Goal: Register for event/course

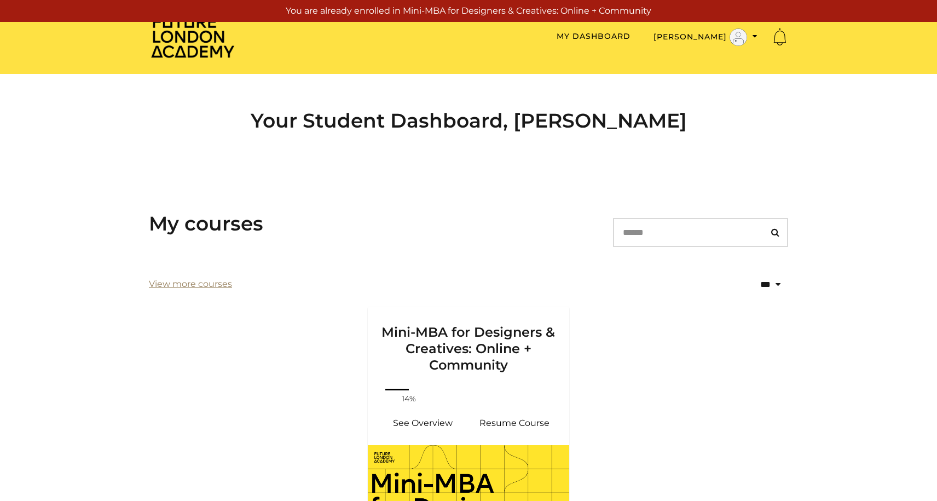
click at [206, 280] on link "View more courses" at bounding box center [190, 284] width 83 height 13
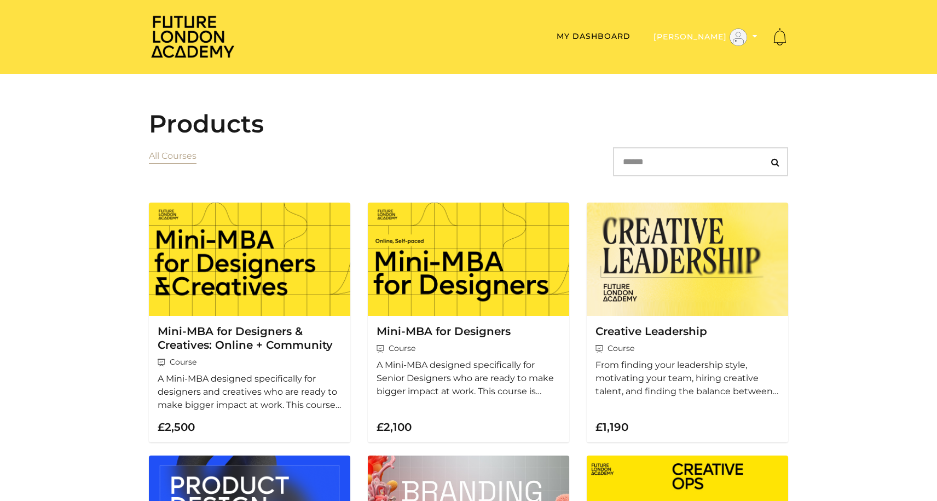
click at [689, 33] on button "[PERSON_NAME]" at bounding box center [705, 37] width 111 height 19
click at [712, 56] on link "My Account" at bounding box center [721, 55] width 96 height 17
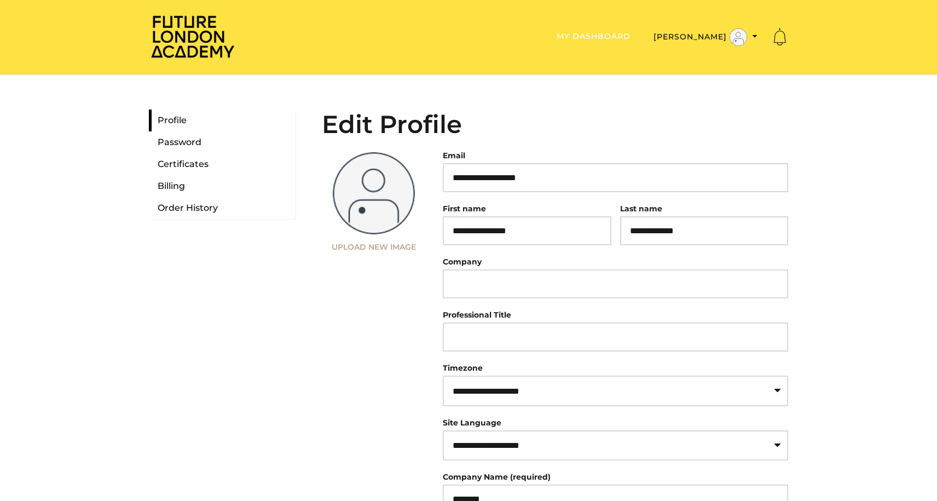
click at [586, 37] on link "My Dashboard" at bounding box center [594, 36] width 74 height 10
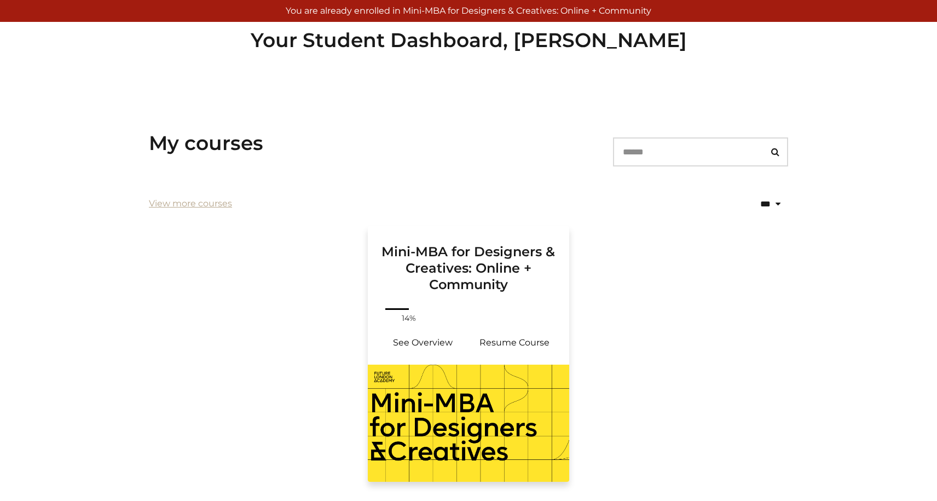
scroll to position [97, 0]
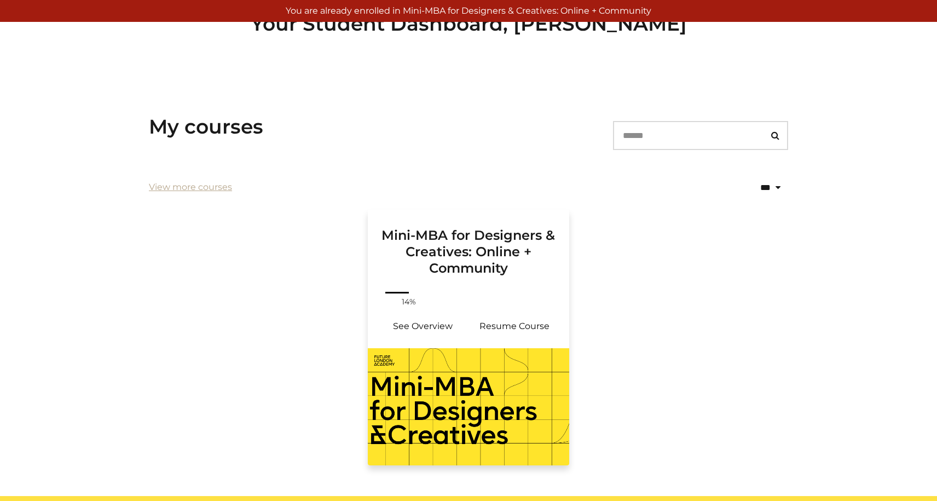
click at [498, 251] on h3 "Mini-MBA for Designers & Creatives: Online + Community" at bounding box center [468, 243] width 175 height 67
